Goal: Task Accomplishment & Management: Manage account settings

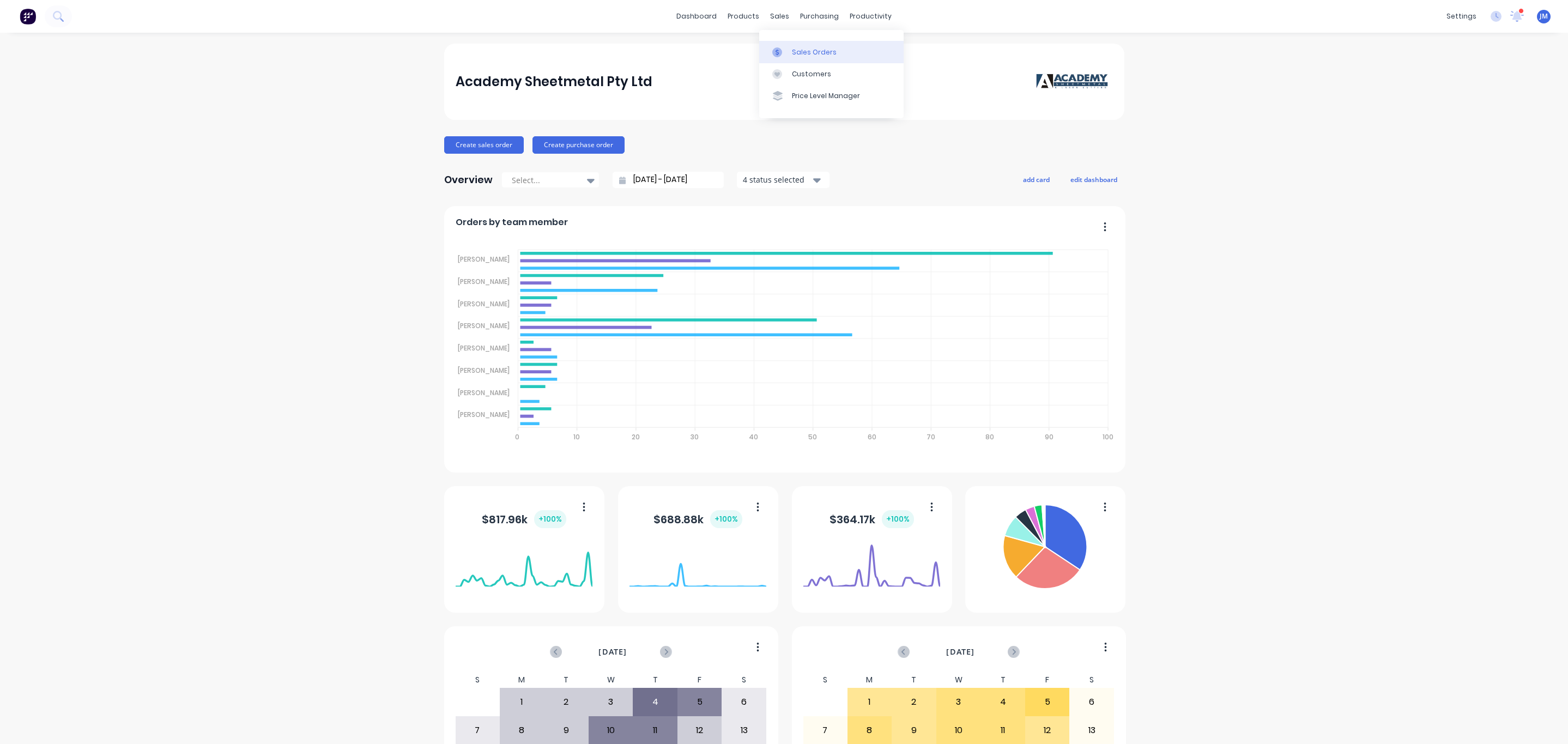
drag, startPoint x: 0, startPoint y: 0, endPoint x: 798, endPoint y: 51, distance: 799.6
click at [798, 51] on div "Sales Orders" at bounding box center [814, 51] width 44 height 10
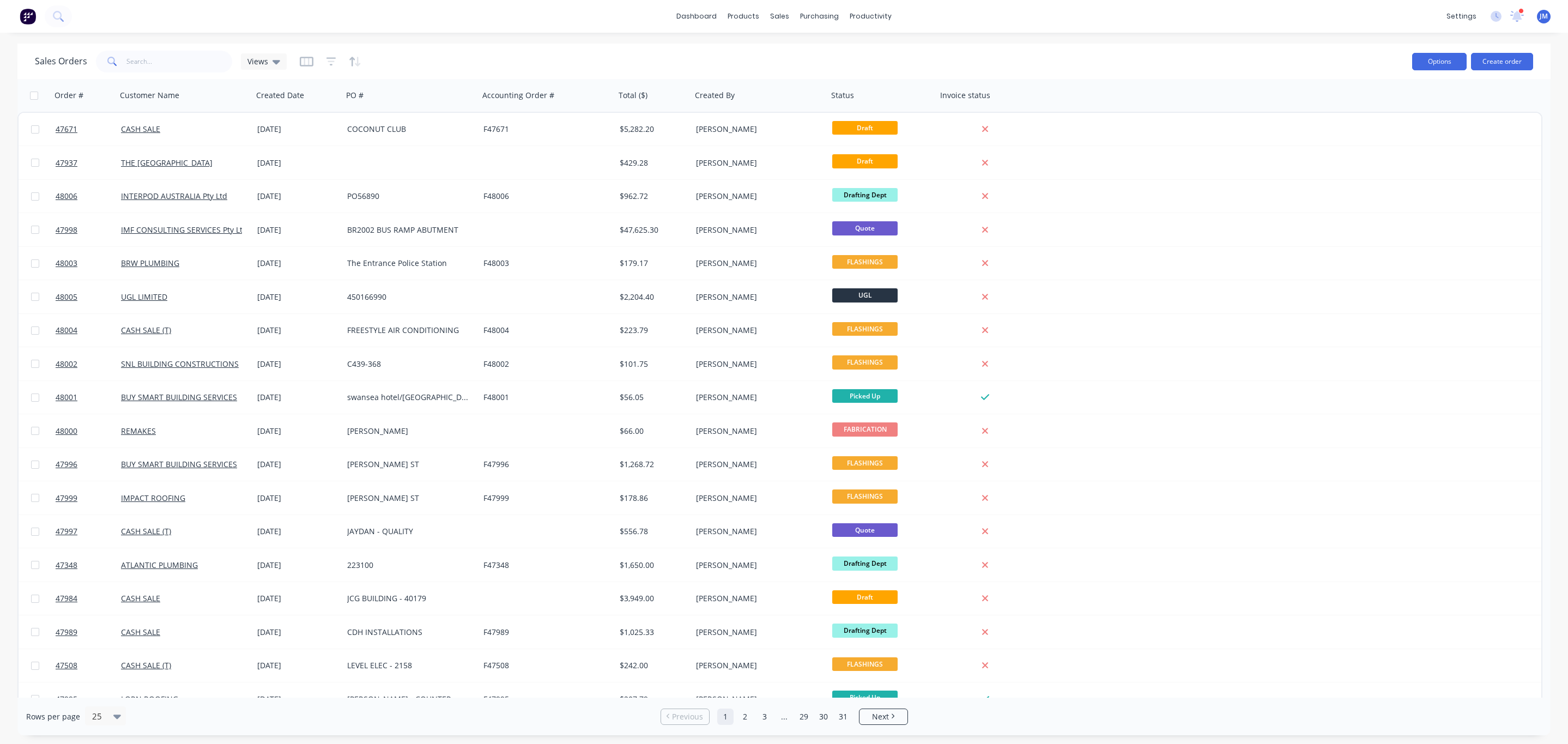
click at [1437, 62] on button "Options" at bounding box center [1439, 61] width 54 height 17
click at [1505, 88] on div "Order # Customer Name Created Date PO # Accounting Order # Total ($) Created By…" at bounding box center [779, 95] width 1525 height 33
click at [1517, 59] on button "Create order" at bounding box center [1501, 61] width 62 height 17
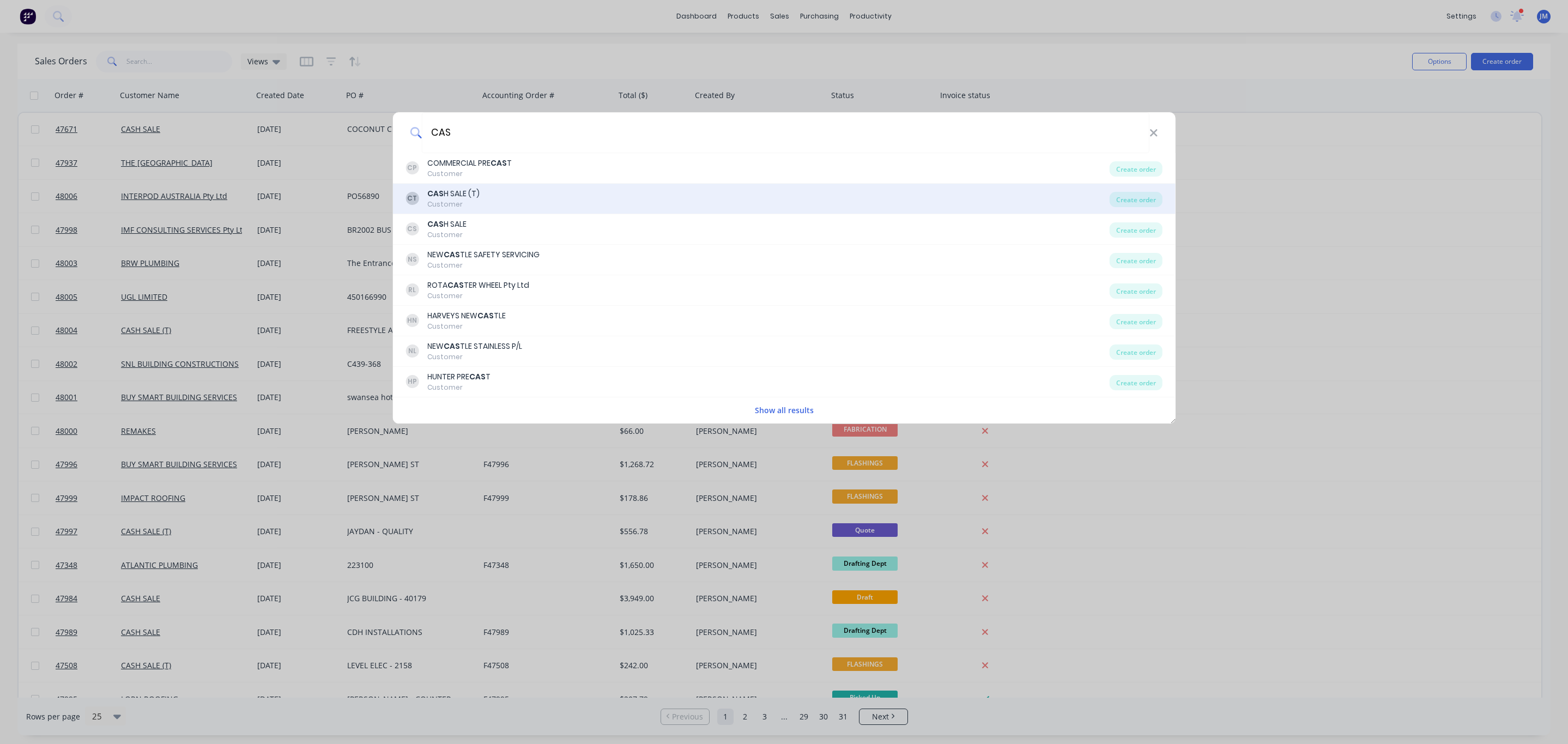
type input "CAS"
click at [514, 191] on div "CT CAS H SALE (T) Customer" at bounding box center [758, 199] width 705 height 22
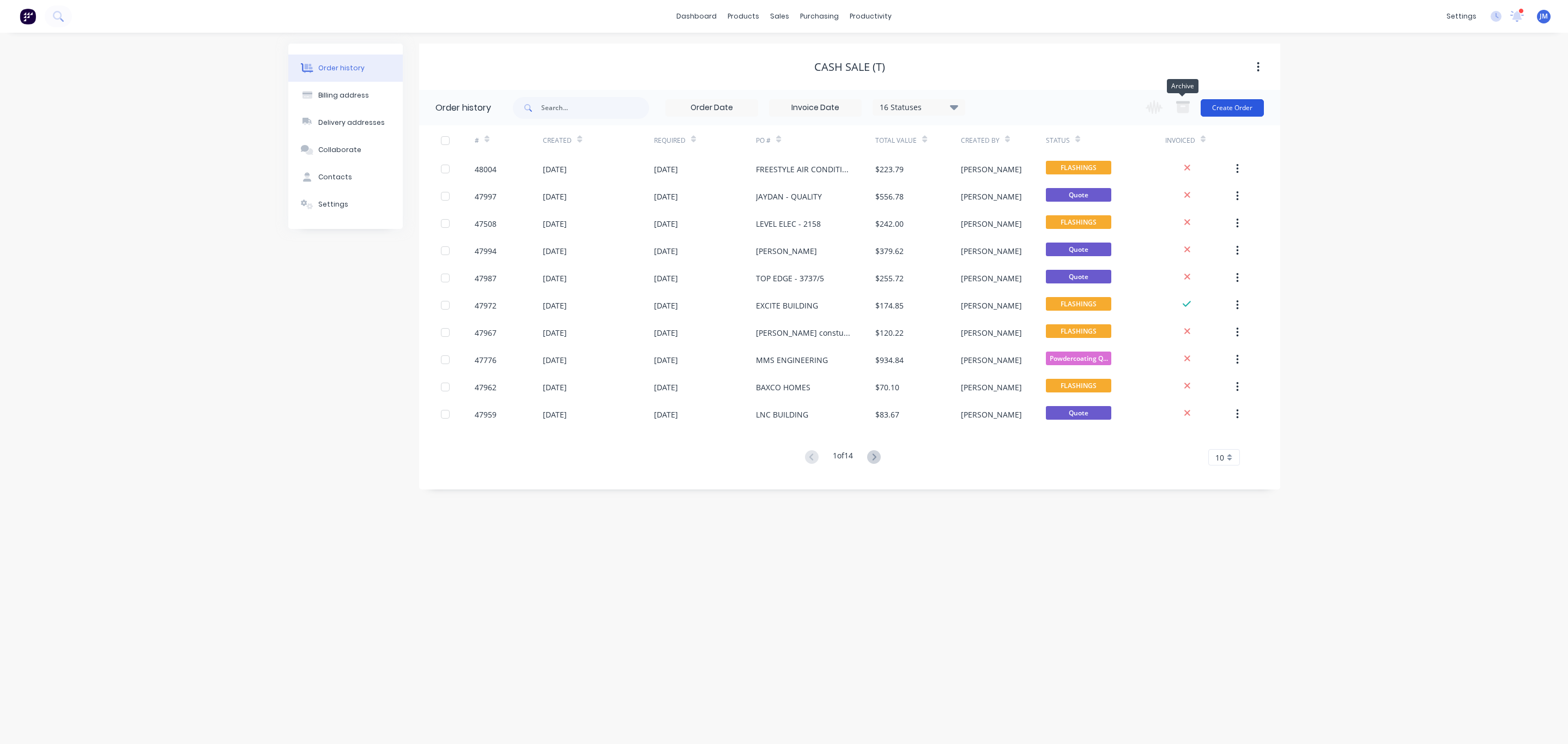
click at [1224, 104] on button "Create Order" at bounding box center [1232, 107] width 63 height 17
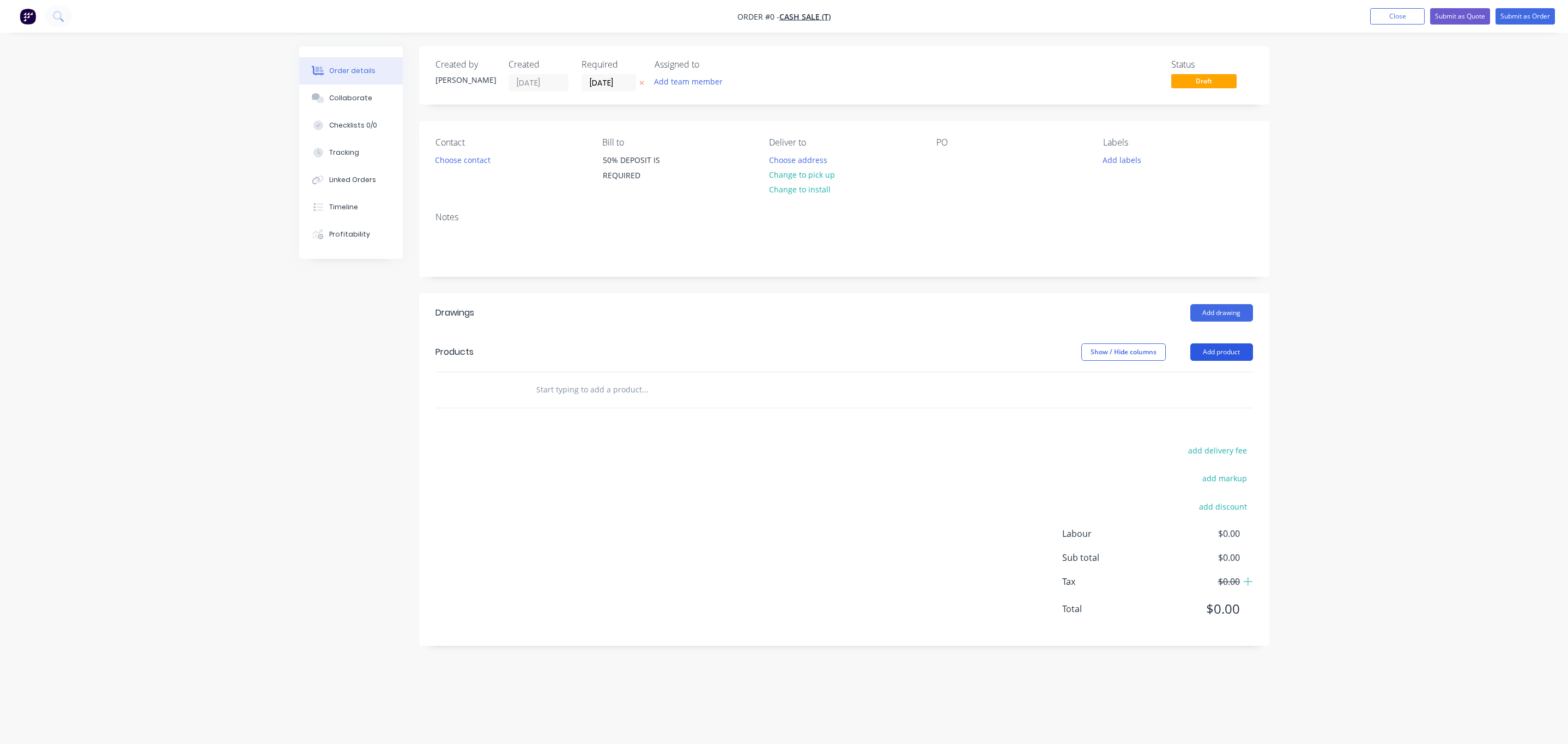
click at [1215, 354] on button "Add product" at bounding box center [1221, 351] width 62 height 17
click at [1199, 553] on div "Import products" at bounding box center [1200, 553] width 84 height 15
click at [1190, 428] on div "Basic products" at bounding box center [1200, 423] width 84 height 15
drag, startPoint x: 537, startPoint y: 407, endPoint x: 659, endPoint y: 407, distance: 122.0
click at [659, 407] on div "Grate SS 190 OD" at bounding box center [795, 407] width 537 height 15
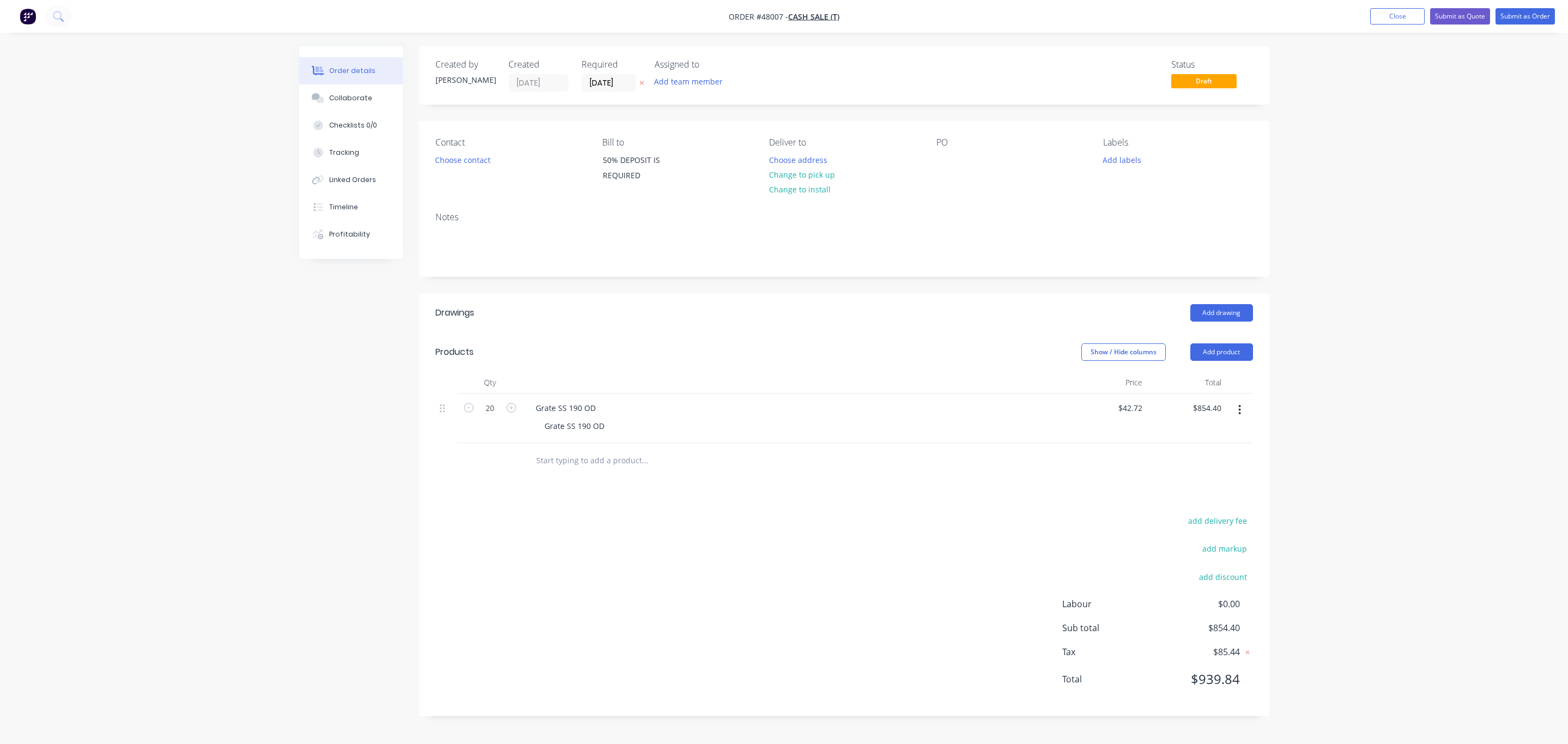
click at [660, 407] on div "Grate SS 190 OD" at bounding box center [795, 407] width 537 height 15
click at [1411, 9] on button "Close" at bounding box center [1397, 16] width 54 height 16
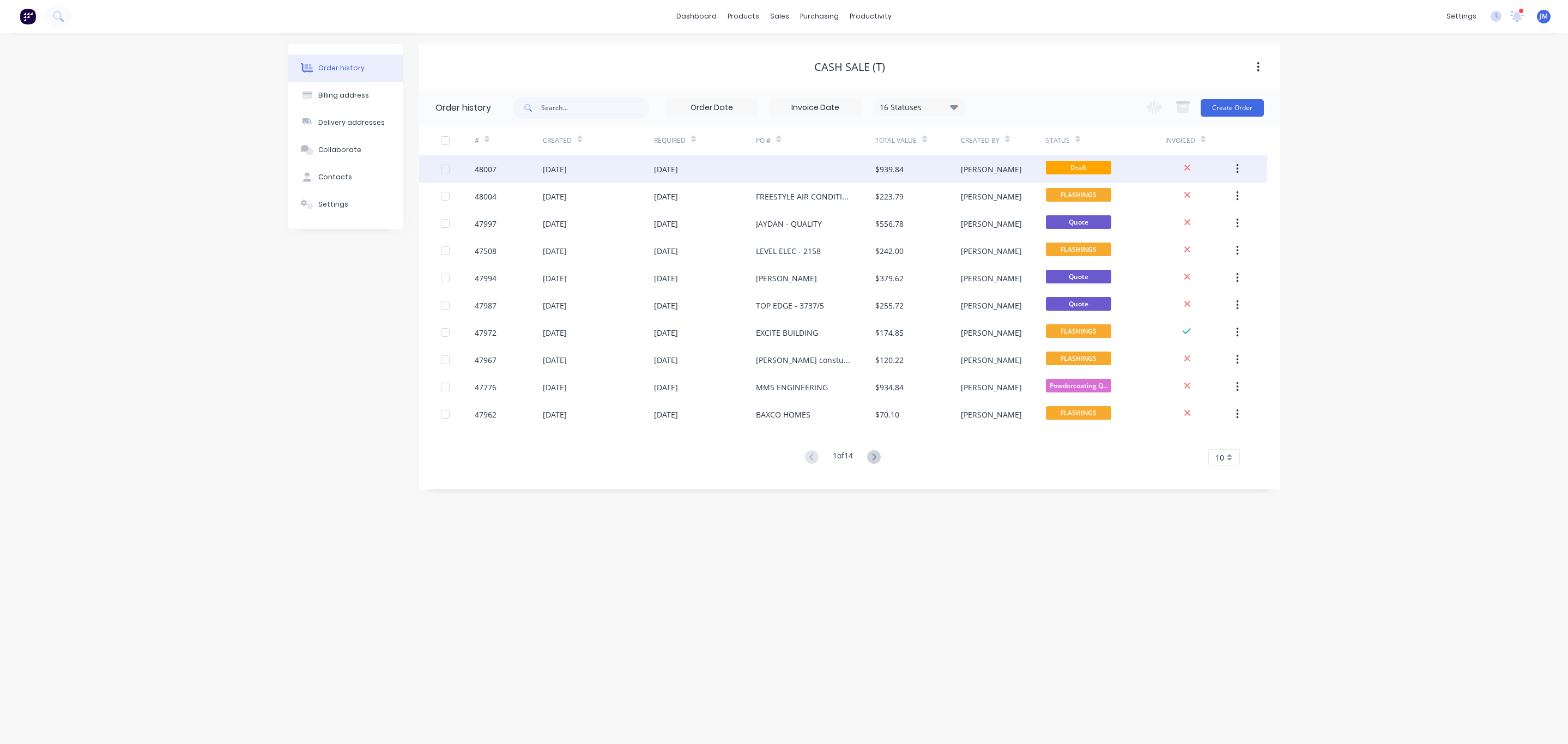
click at [1236, 168] on icon "button" at bounding box center [1237, 168] width 3 height 12
click at [1199, 200] on div "Archive" at bounding box center [1198, 197] width 84 height 15
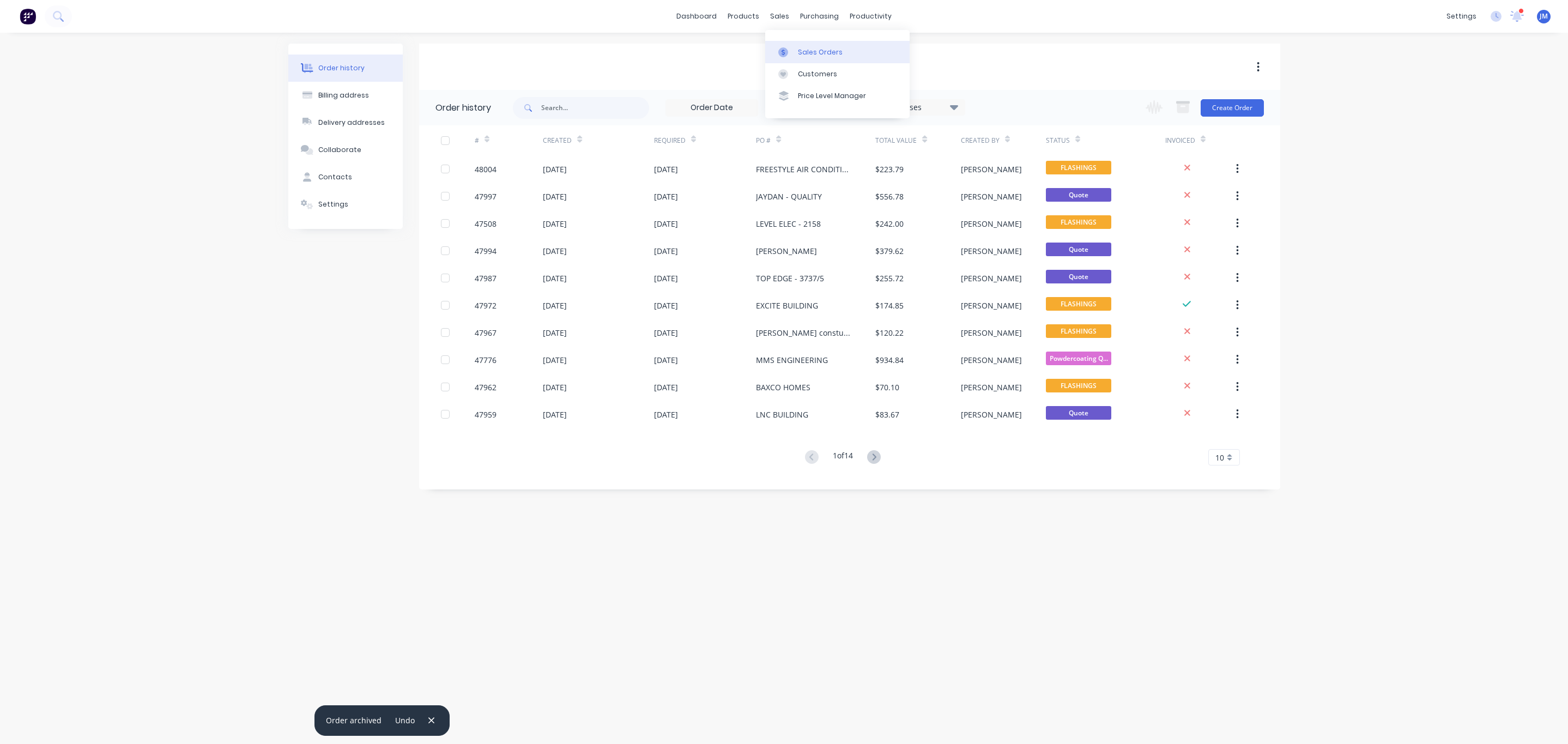
click at [803, 48] on div "Sales Orders" at bounding box center [819, 51] width 44 height 10
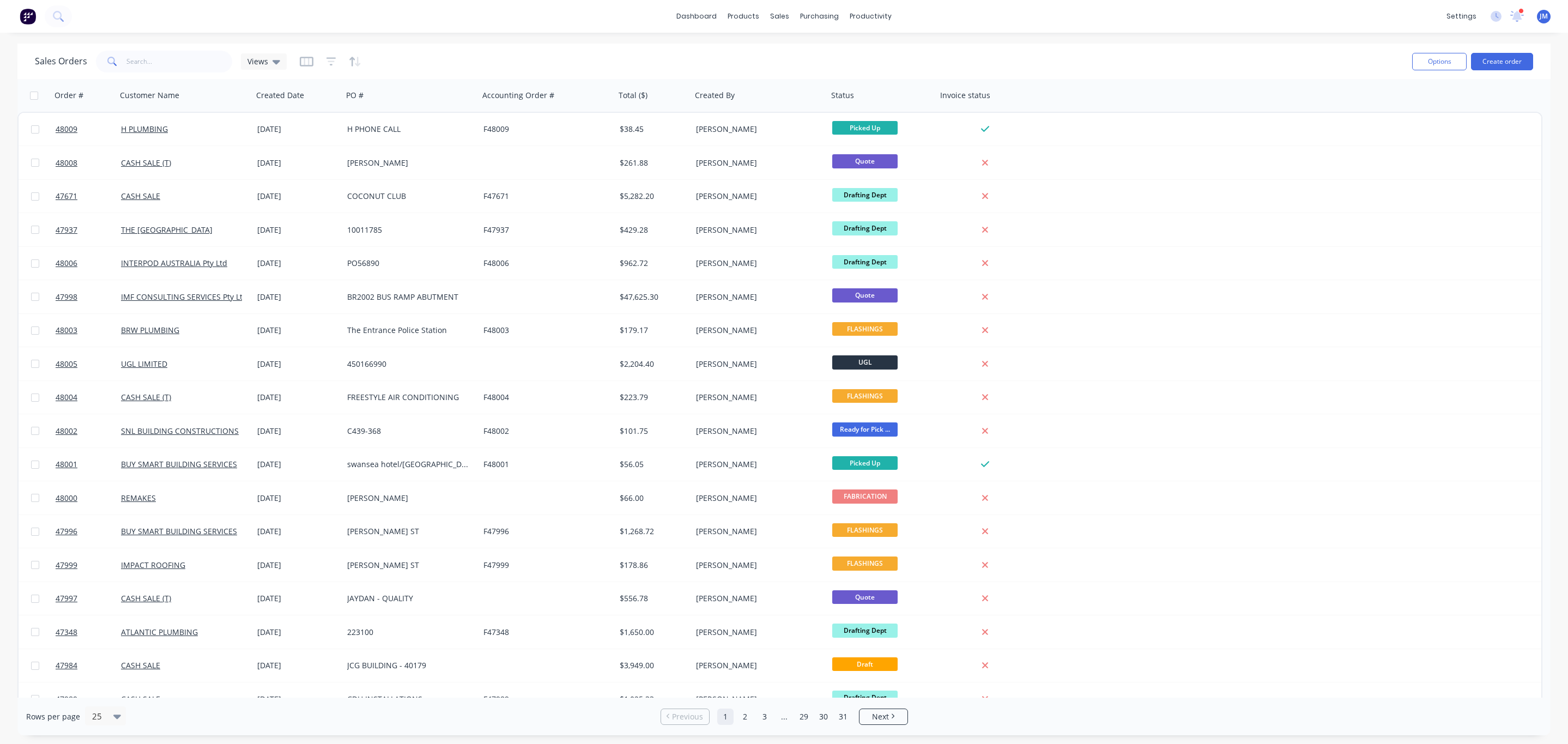
click at [159, 72] on div "Sales Orders Views" at bounding box center [719, 61] width 1368 height 27
click at [157, 70] on input "text" at bounding box center [180, 61] width 107 height 22
type input "7"
type input "47932"
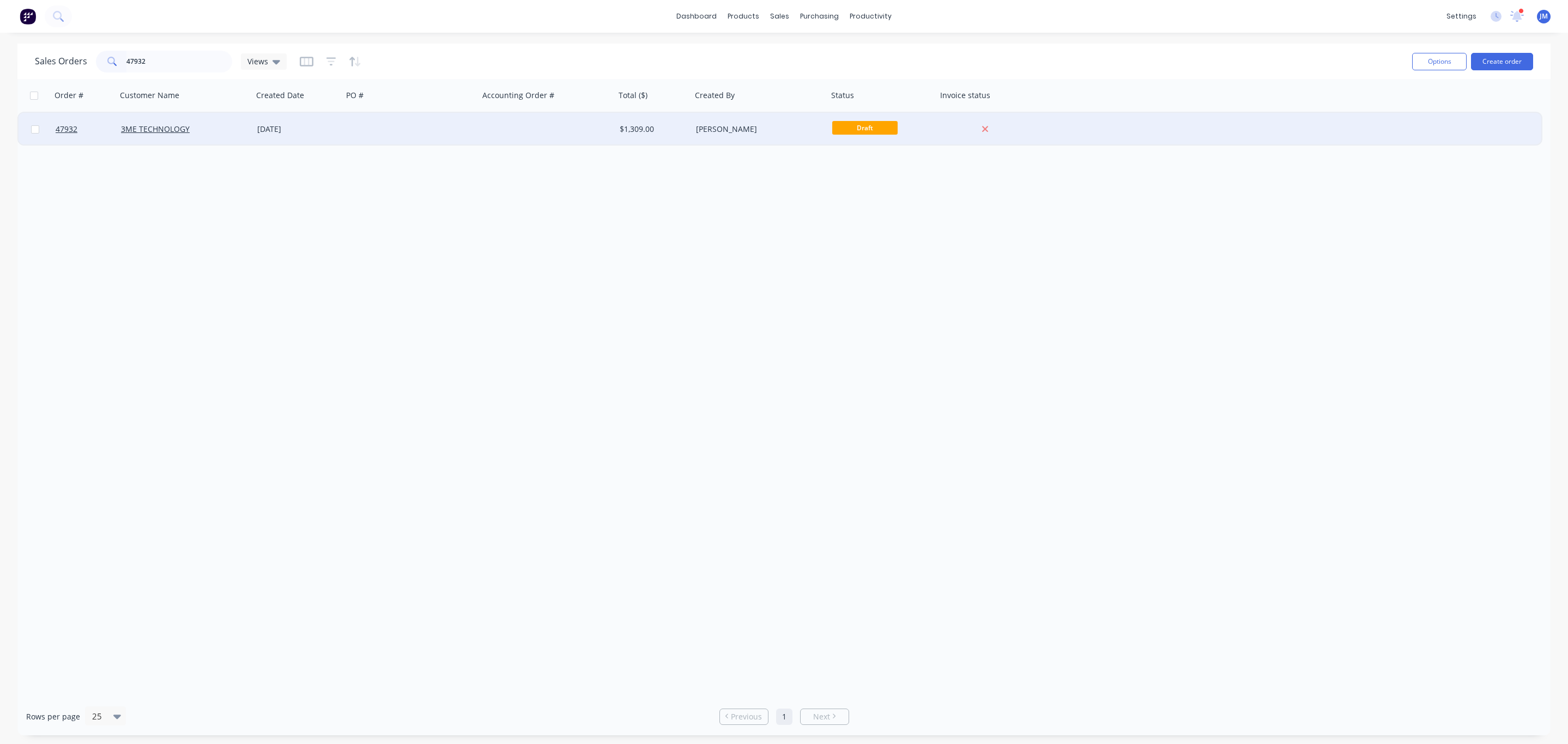
click at [232, 126] on div "3ME TECHNOLOGY" at bounding box center [182, 129] width 121 height 11
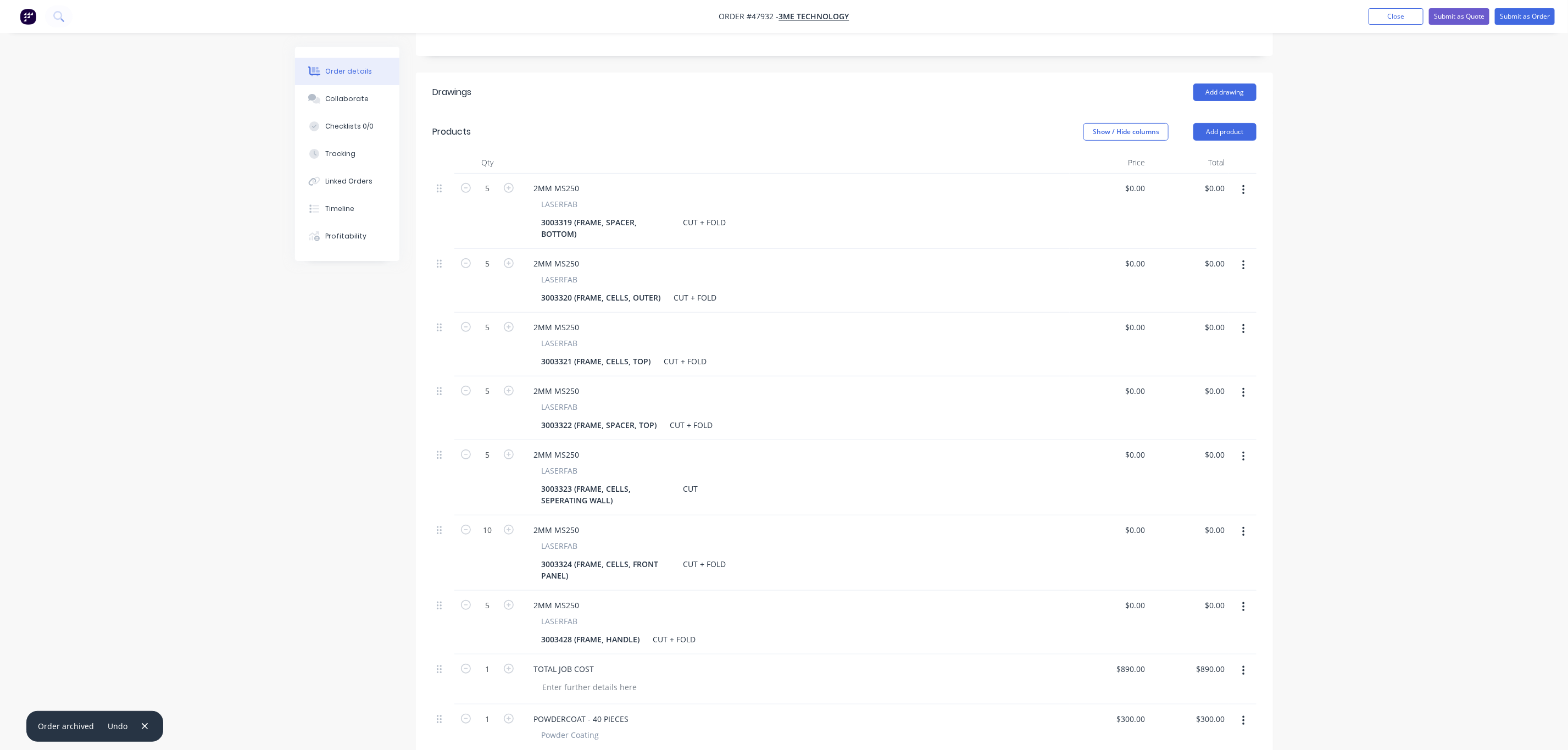
scroll to position [238, 0]
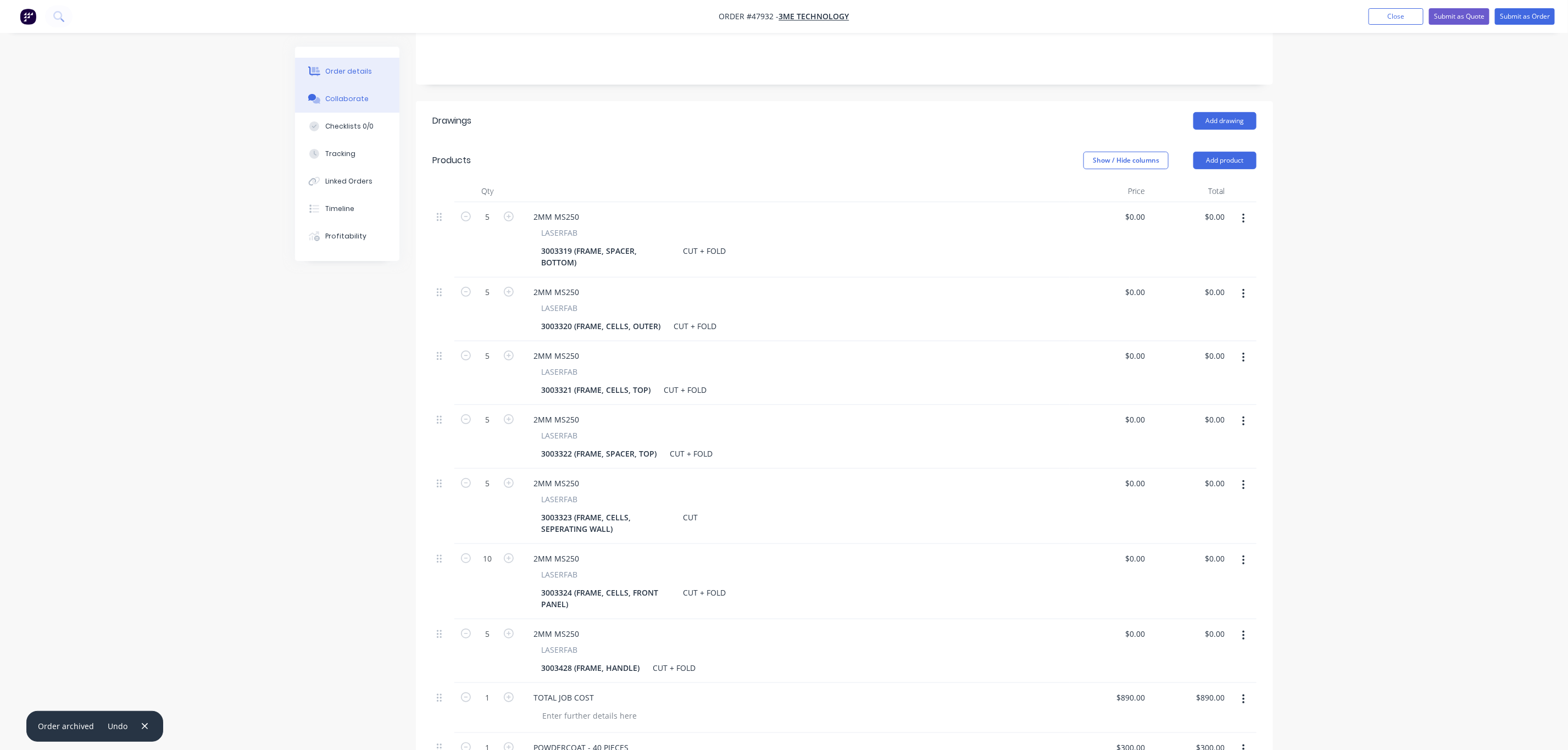
click at [317, 96] on icon at bounding box center [314, 98] width 13 height 10
